Goal: Check status: Check status

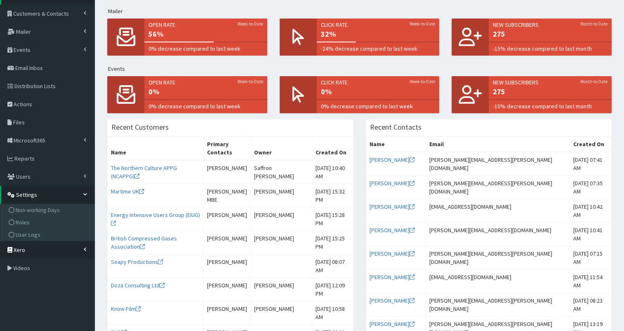
scroll to position [52, 0]
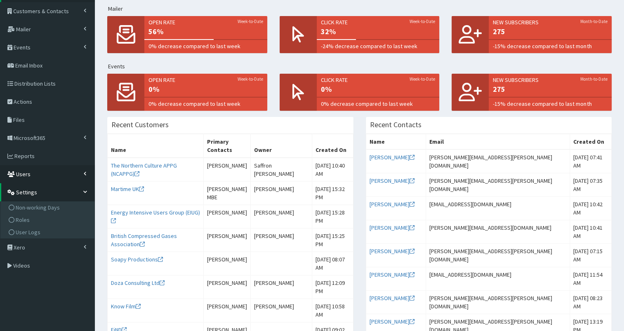
click at [36, 176] on link "Users" at bounding box center [47, 174] width 95 height 18
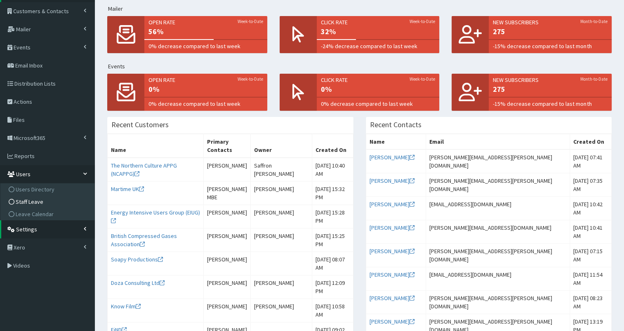
click at [32, 200] on span "Staff Leave" at bounding box center [30, 201] width 28 height 7
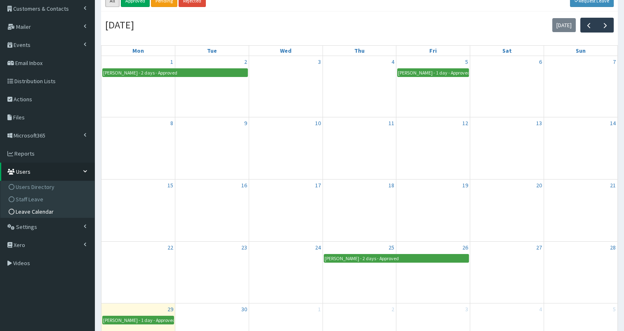
scroll to position [48, 0]
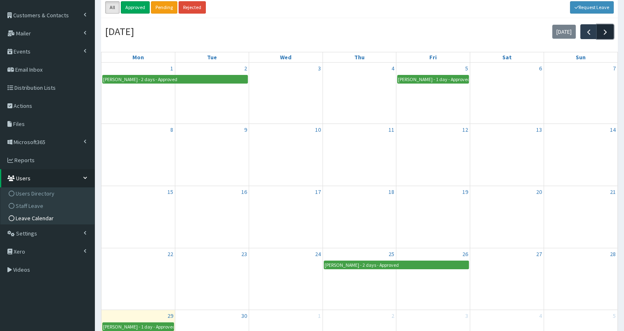
click at [605, 31] on span "button" at bounding box center [605, 32] width 9 height 9
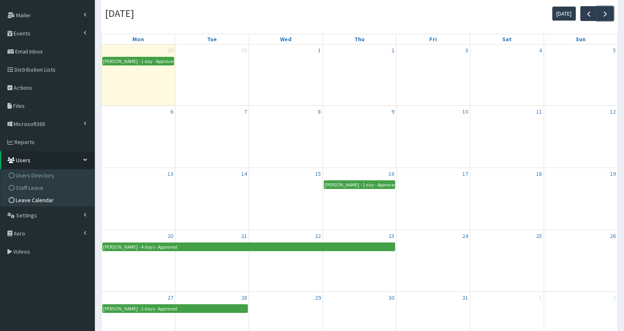
scroll to position [0, 0]
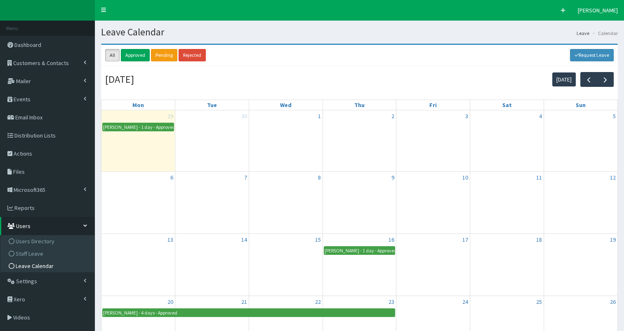
click at [364, 62] on div "All Approved Pending Rejected Request Leave" at bounding box center [359, 55] width 517 height 21
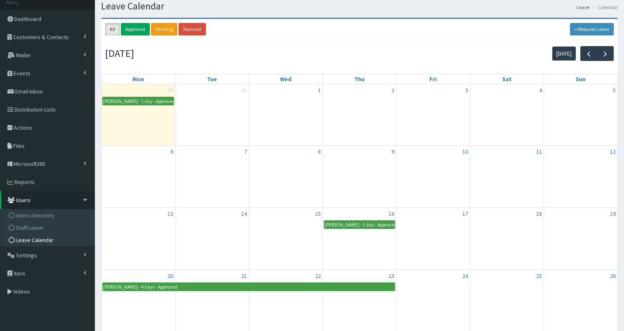
scroll to position [25, 0]
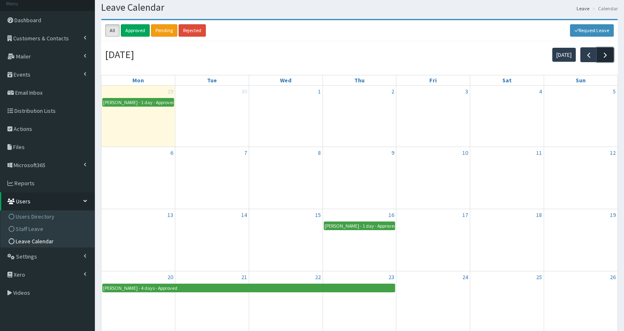
click at [606, 51] on span "button" at bounding box center [605, 55] width 9 height 9
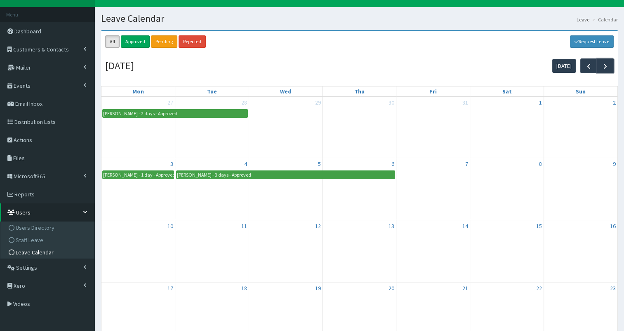
scroll to position [0, 0]
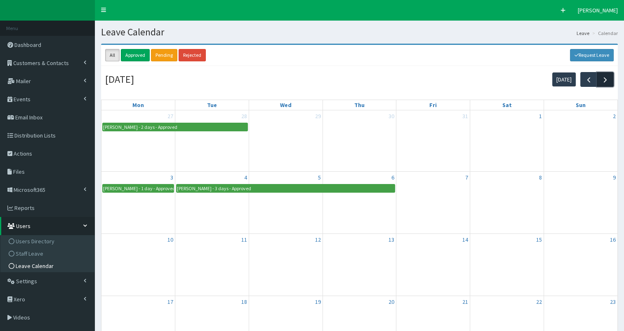
click at [604, 83] on span "button" at bounding box center [605, 79] width 9 height 9
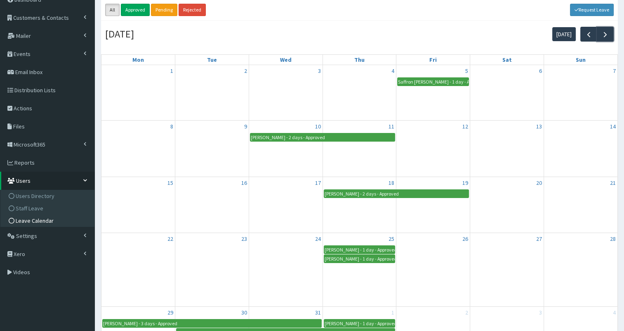
scroll to position [42, 0]
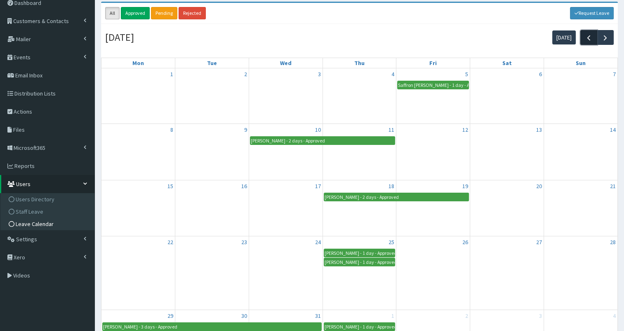
click at [587, 40] on span "button" at bounding box center [588, 37] width 9 height 9
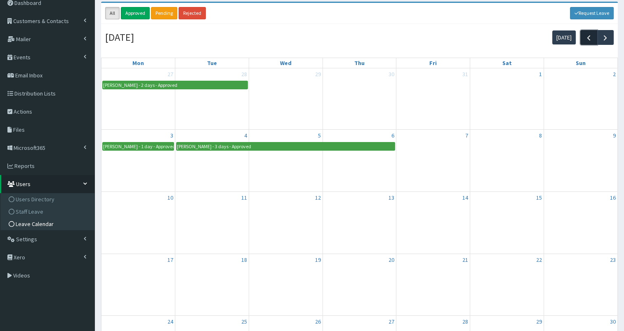
click at [587, 40] on span "button" at bounding box center [588, 37] width 9 height 9
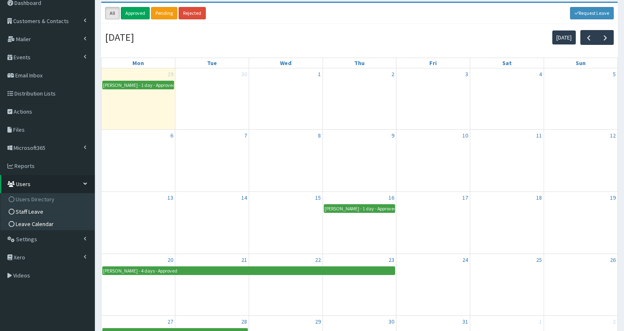
click at [30, 212] on span "Staff Leave" at bounding box center [30, 211] width 28 height 7
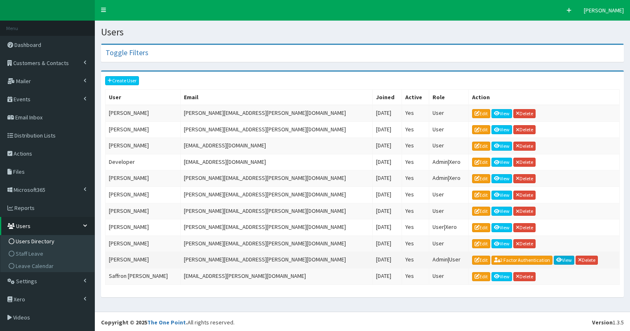
click at [554, 256] on link "View" at bounding box center [564, 260] width 21 height 9
